Goal: Task Accomplishment & Management: Use online tool/utility

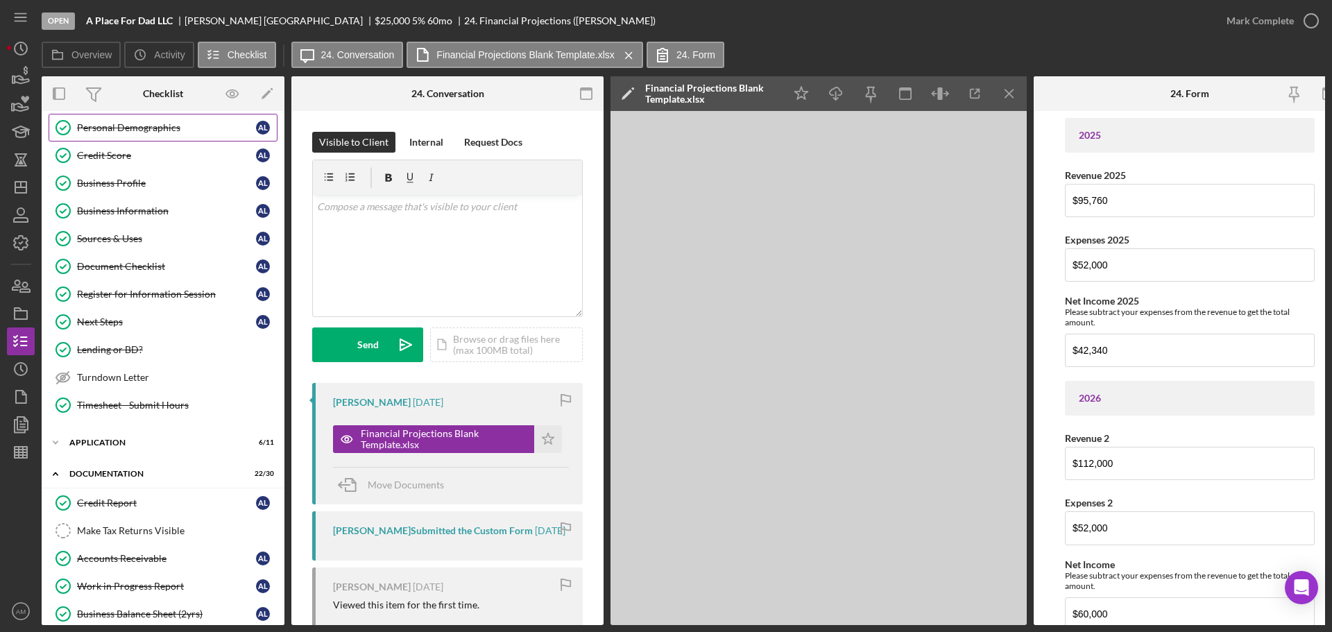
scroll to position [139, 0]
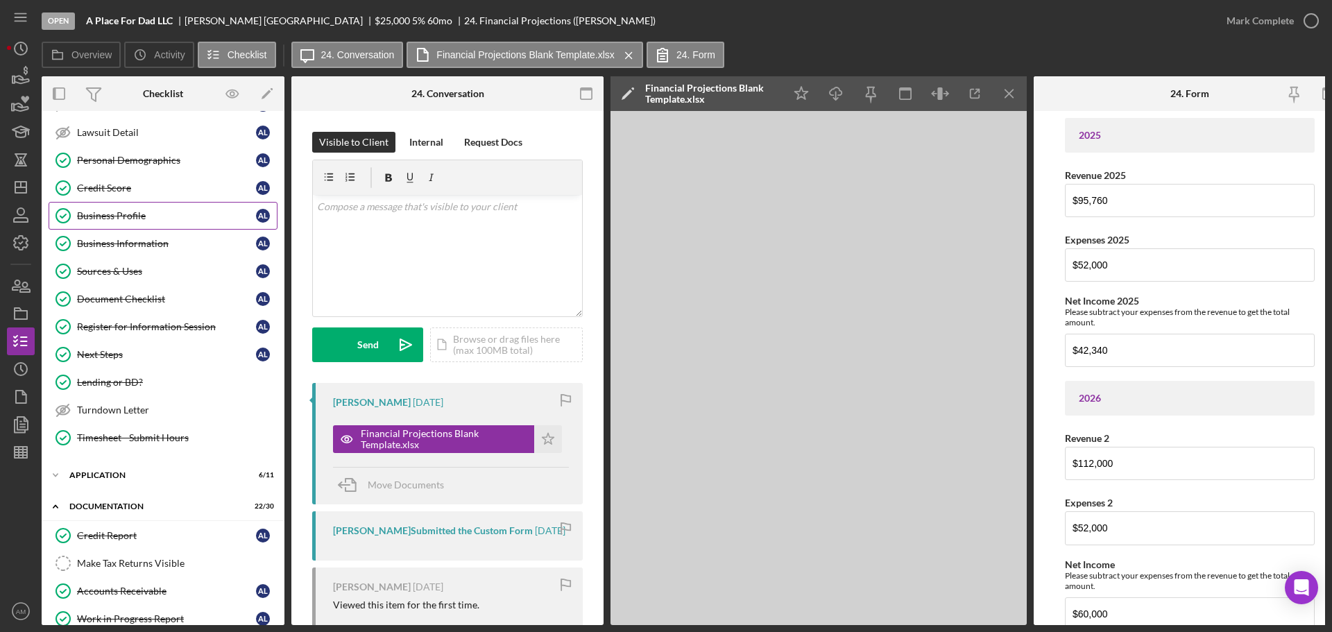
click at [117, 211] on div "Business Profile" at bounding box center [166, 215] width 179 height 11
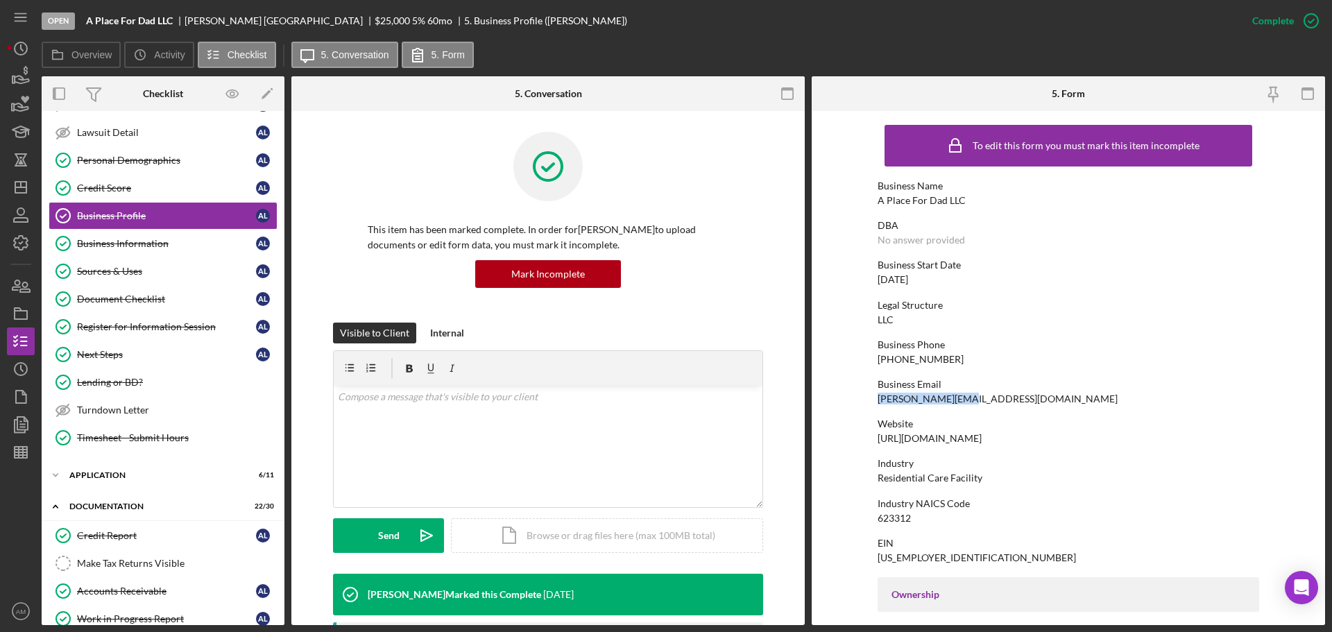
drag, startPoint x: 877, startPoint y: 401, endPoint x: 966, endPoint y: 402, distance: 88.8
click at [966, 402] on div "Business Email angela@apfdad.com" at bounding box center [1067, 392] width 381 height 26
copy div "angela@apfdad.com"
